Goal: Find specific page/section: Find specific page/section

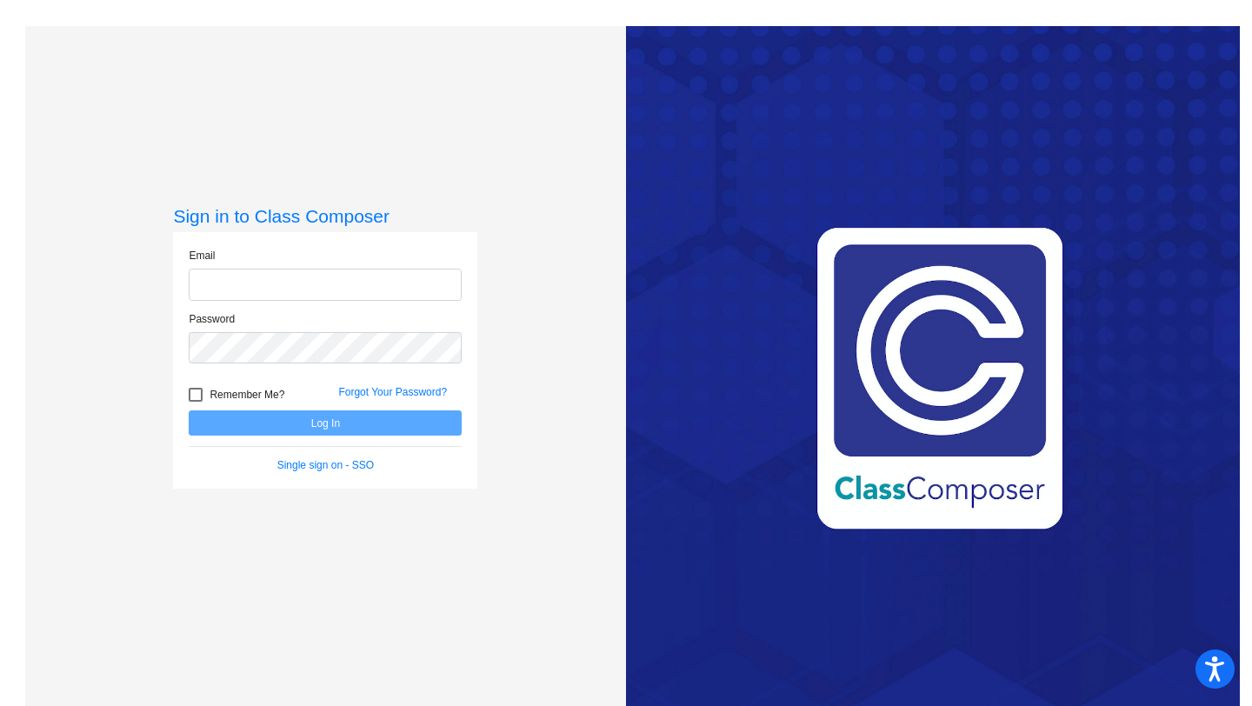
type input "[EMAIL_ADDRESS][DOMAIN_NAME]"
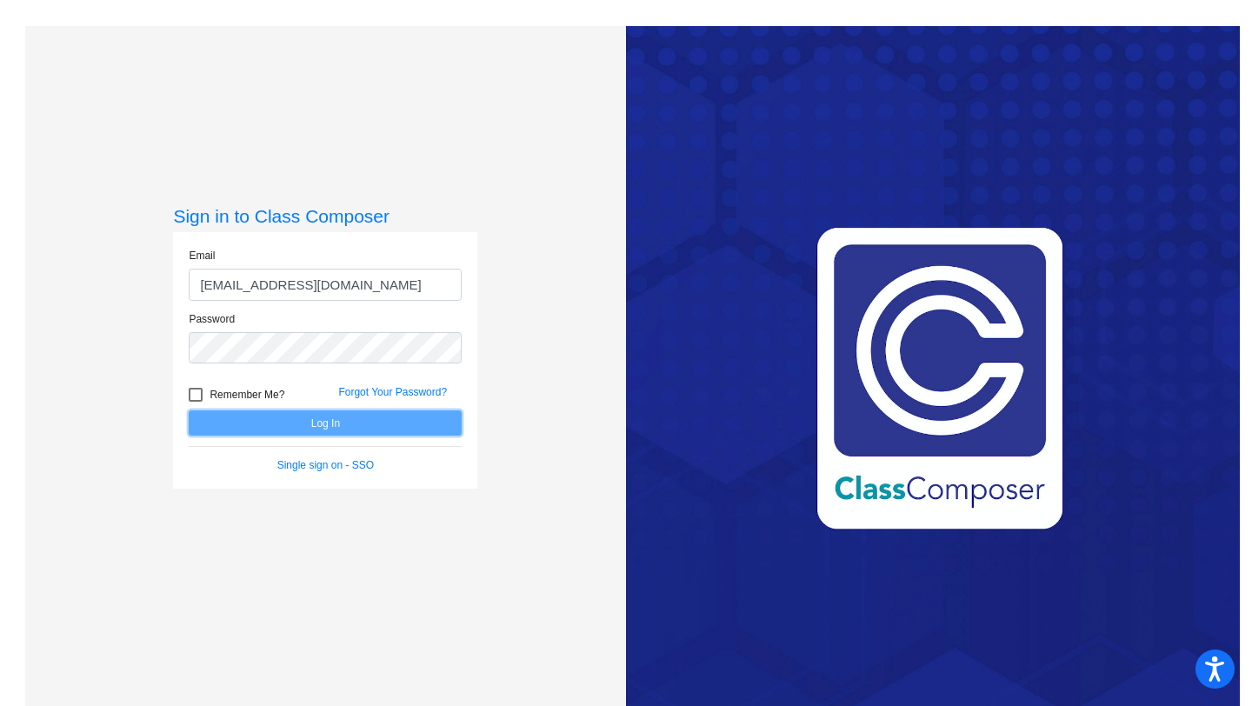
click at [325, 429] on button "Log In" at bounding box center [325, 422] width 273 height 25
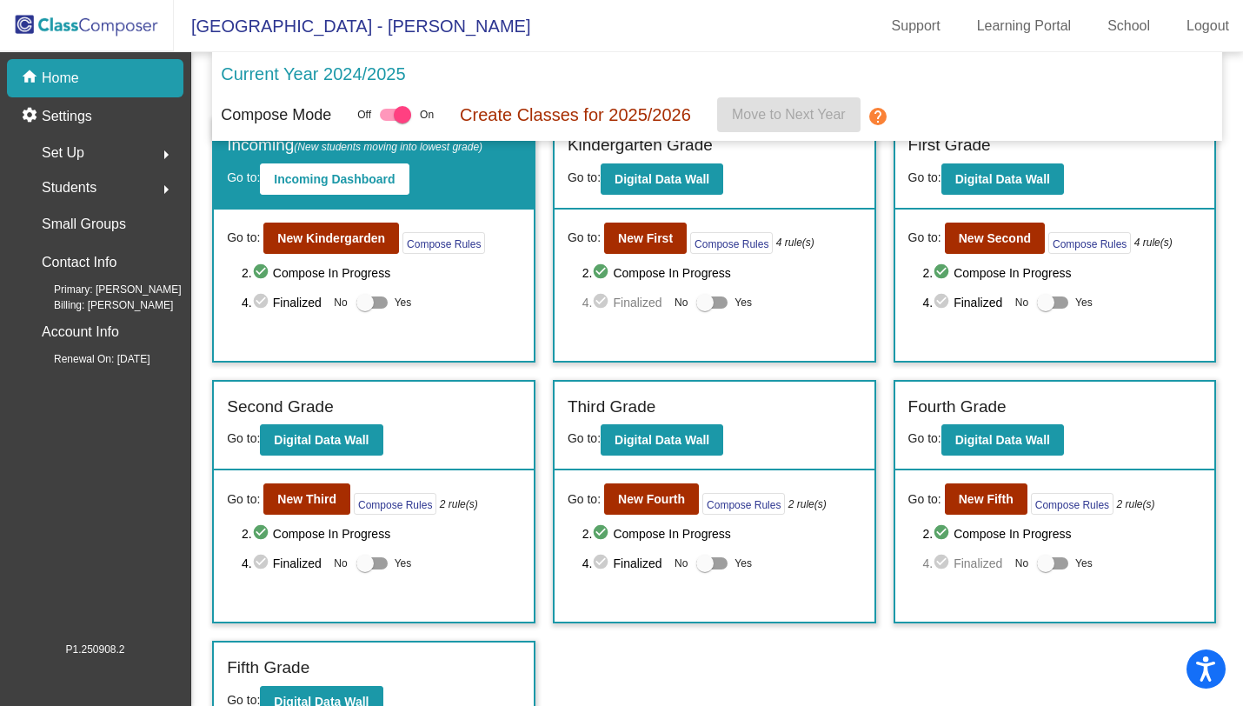
scroll to position [50, 0]
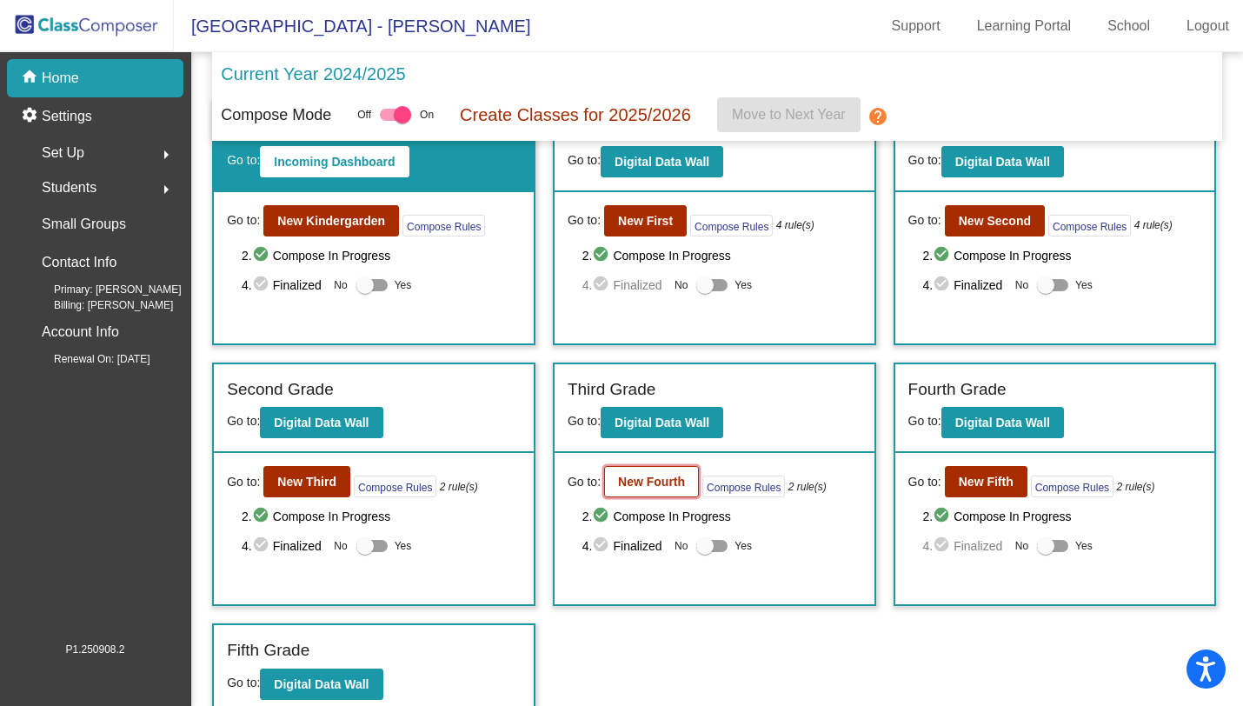
click at [643, 486] on b "New Fourth" at bounding box center [651, 482] width 67 height 14
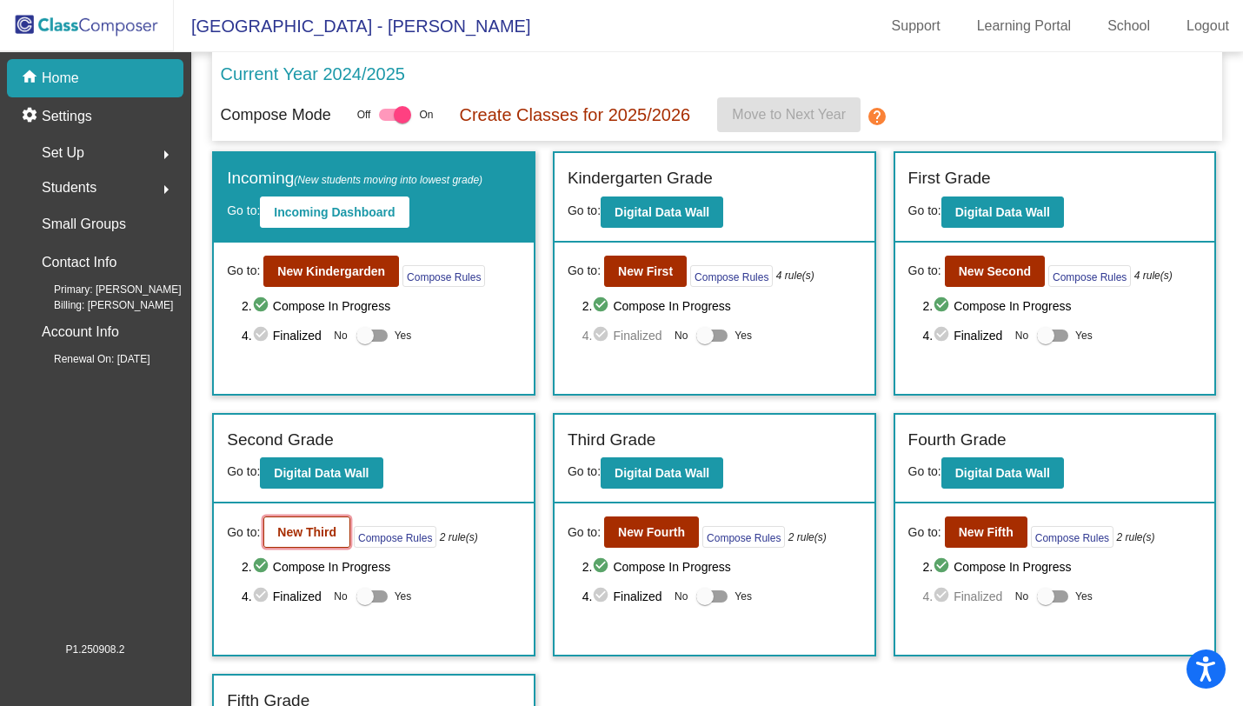
click at [303, 536] on b "New Third" at bounding box center [306, 532] width 59 height 14
click at [979, 532] on b "New Fifth" at bounding box center [986, 532] width 55 height 14
click at [363, 269] on b "New Kindergarden" at bounding box center [331, 271] width 108 height 14
